Goal: Navigation & Orientation: Find specific page/section

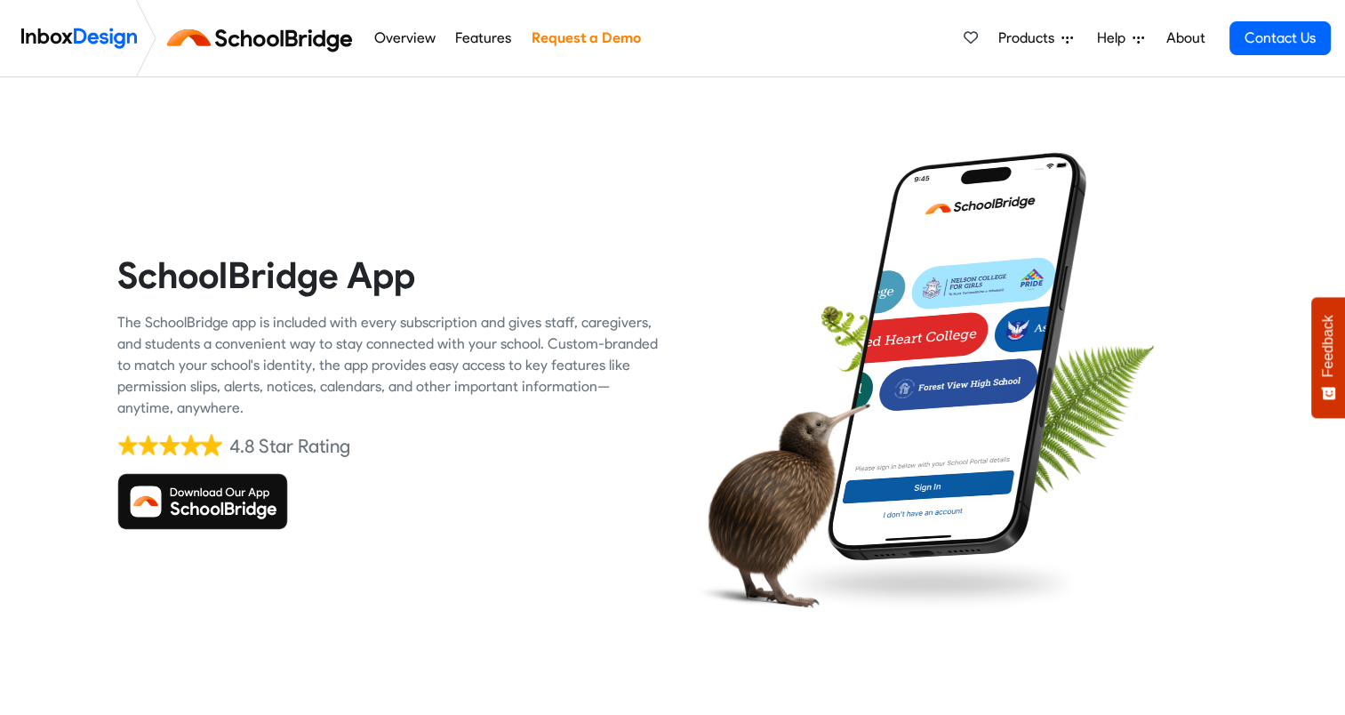
click at [229, 497] on img at bounding box center [202, 501] width 171 height 57
click at [1179, 380] on div at bounding box center [957, 391] width 542 height 542
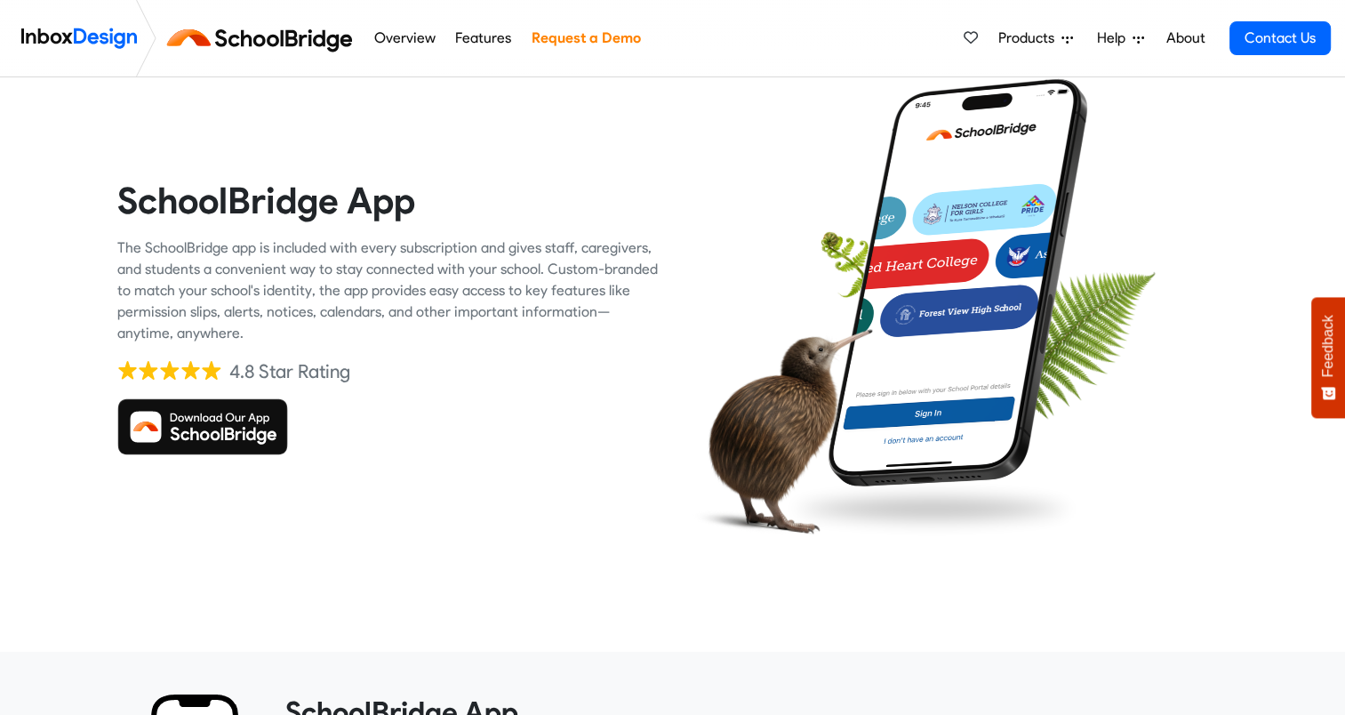
scroll to position [89, 0]
